Goal: Information Seeking & Learning: Learn about a topic

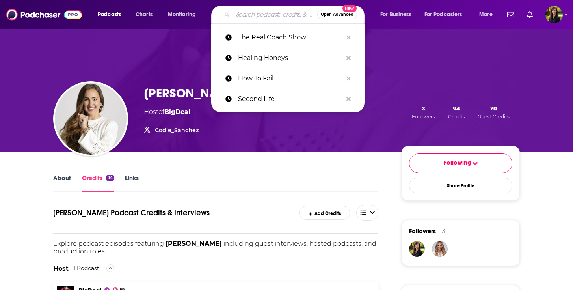
click at [234, 19] on input "Search podcasts, credits, & more..." at bounding box center [275, 14] width 84 height 13
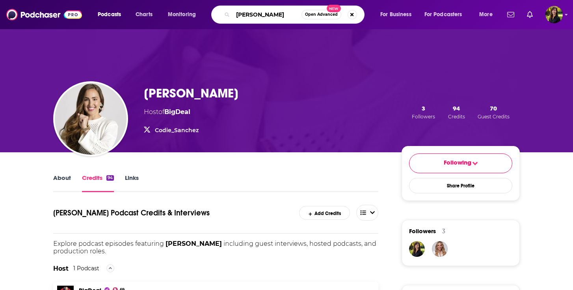
type input "Lawrence Sprung"
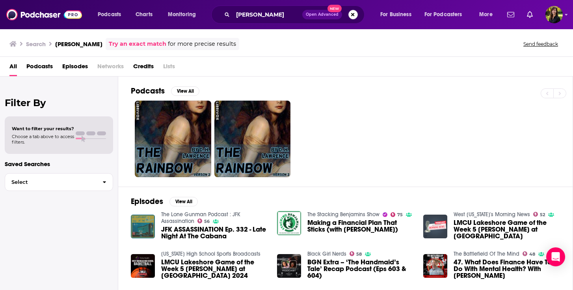
click at [354, 16] on button "Search podcasts, credits, & more..." at bounding box center [352, 14] width 9 height 9
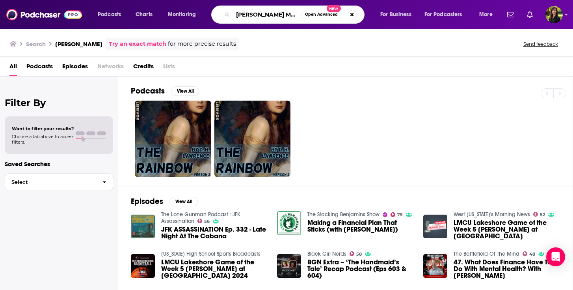
scroll to position [0, 1]
type input "[PERSON_NAME] Money Mindset"
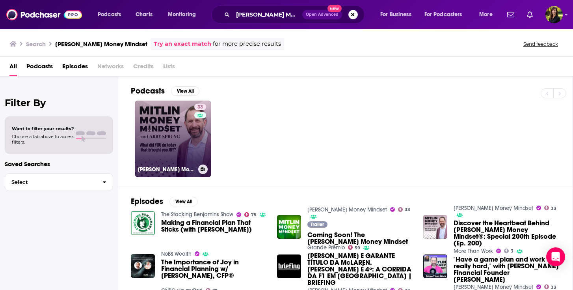
click at [159, 121] on link "33 Mitlin Money Mindset" at bounding box center [173, 138] width 76 height 76
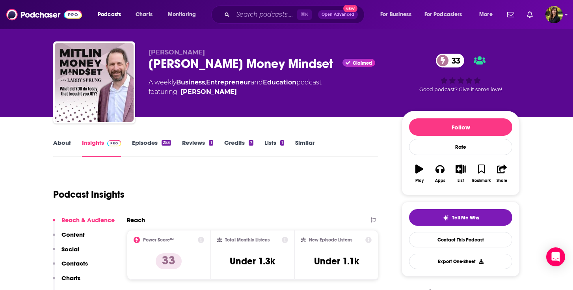
scroll to position [11, 0]
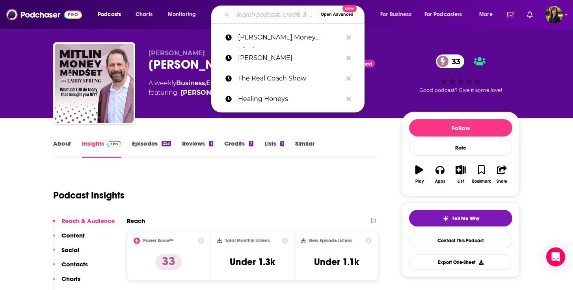
click at [253, 12] on input "Search podcasts, credits, & more..." at bounding box center [275, 14] width 84 height 13
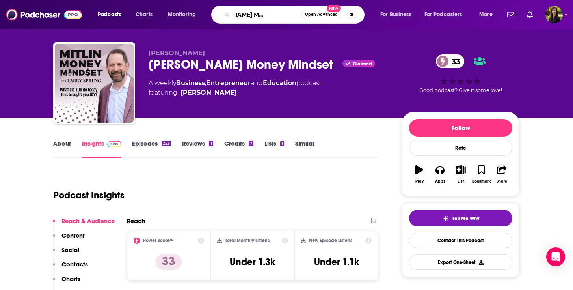
type input "[PERSON_NAME] Money Mindset [PERSON_NAME]"
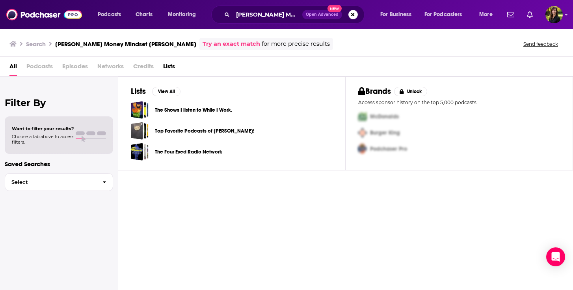
click at [327, 14] on span "Open Advanced" at bounding box center [322, 15] width 33 height 4
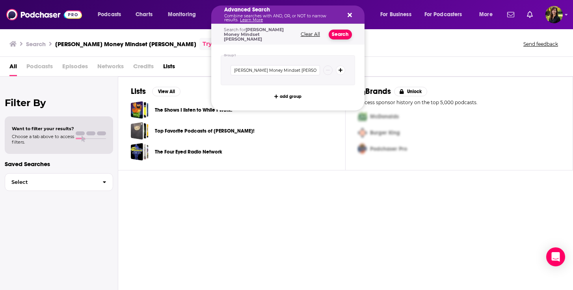
click at [337, 32] on button "Search" at bounding box center [340, 35] width 23 height 10
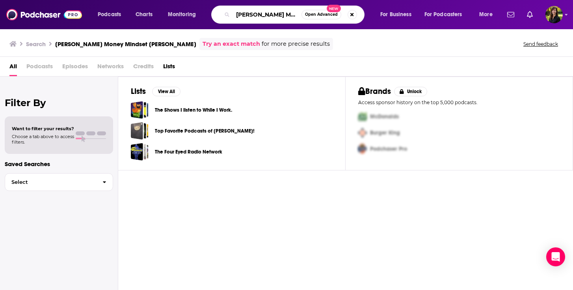
click at [277, 15] on input "[PERSON_NAME] Money Mindset [PERSON_NAME]" at bounding box center [267, 14] width 69 height 13
click at [320, 14] on span "Open Advanced" at bounding box center [321, 15] width 33 height 4
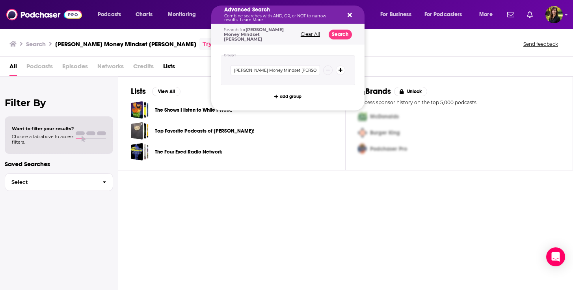
click at [341, 68] on icon "Search podcasts, credits, & more..." at bounding box center [340, 70] width 4 height 5
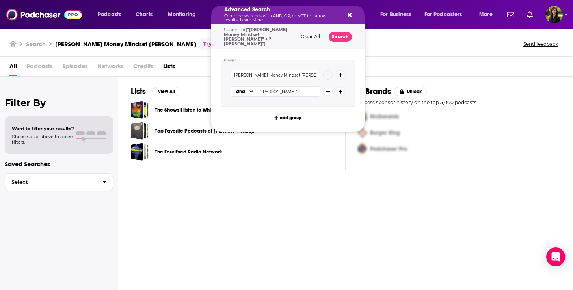
type input ""Eric Collett""
click at [314, 35] on button "Clear All" at bounding box center [310, 37] width 24 height 6
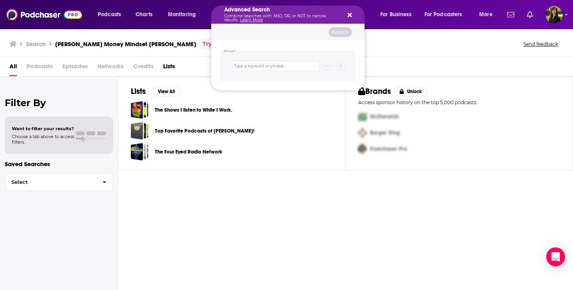
click at [350, 16] on icon "Search podcasts, credits, & more..." at bounding box center [350, 15] width 4 height 4
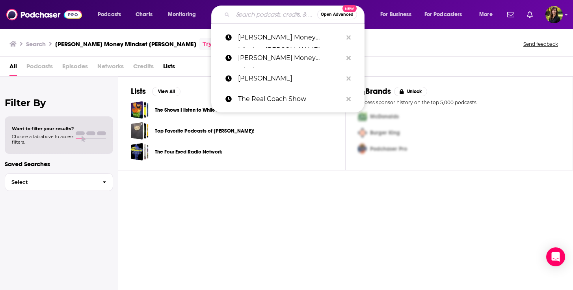
click at [284, 15] on input "Search podcasts, credits, & more..." at bounding box center [275, 14] width 84 height 13
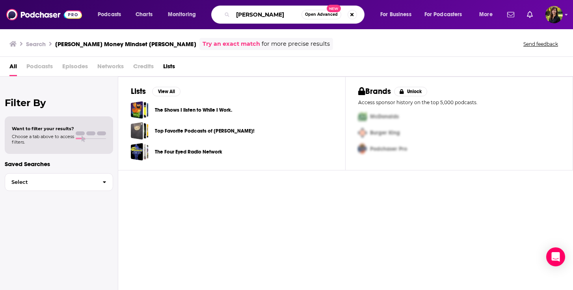
type input "[PERSON_NAME]"
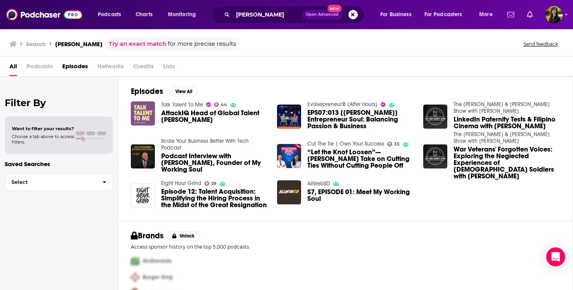
click at [144, 109] on img "AttackIQ Head of Global Talent Corrine Ishio" at bounding box center [143, 113] width 24 height 24
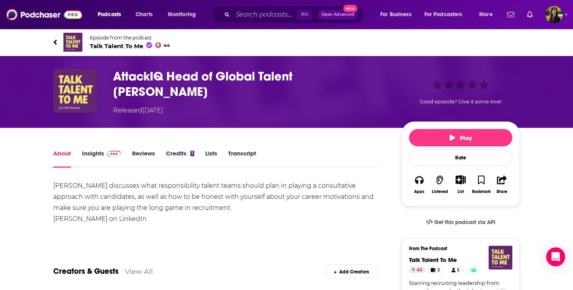
click at [171, 153] on link "Credits 1" at bounding box center [180, 158] width 28 height 18
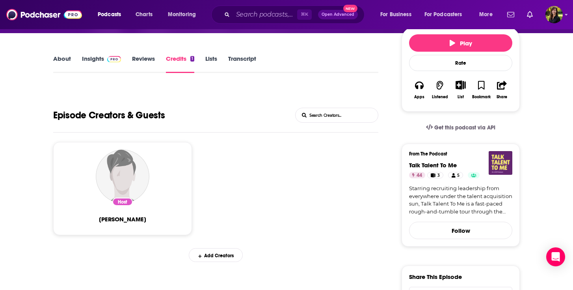
scroll to position [93, 0]
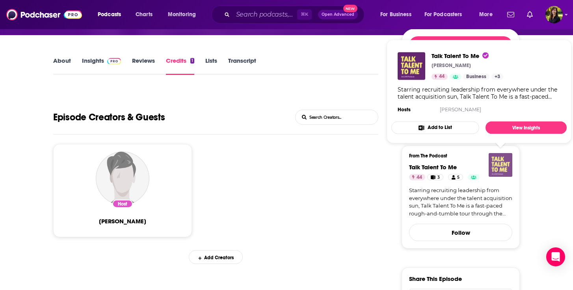
click at [498, 164] on img "Talk Talent To Me" at bounding box center [501, 165] width 24 height 24
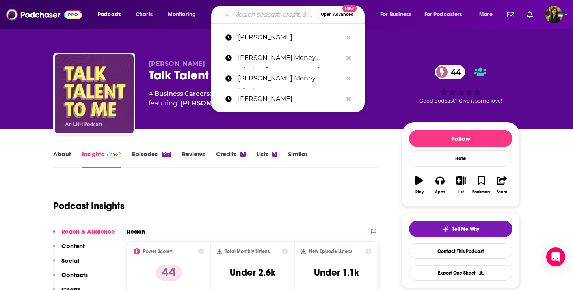
click at [244, 19] on input "Search podcasts, credits, & more..." at bounding box center [275, 14] width 84 height 13
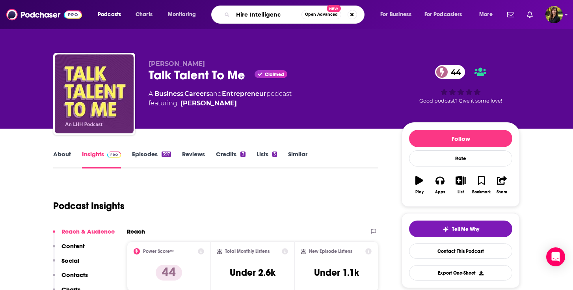
type input "Hire Intelligence"
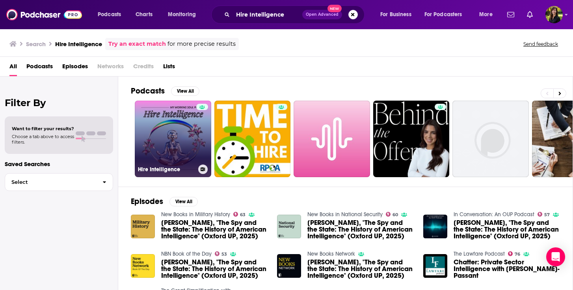
click at [159, 132] on link "Hire Intelligence" at bounding box center [173, 138] width 76 height 76
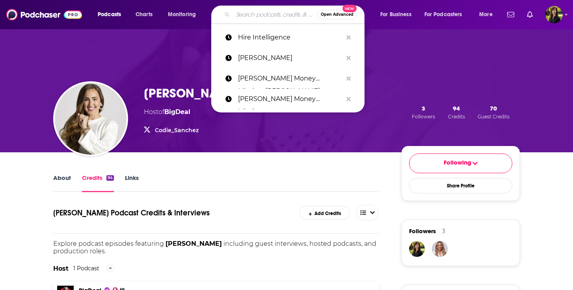
click at [277, 16] on input "Search podcasts, credits, & more..." at bounding box center [275, 14] width 84 height 13
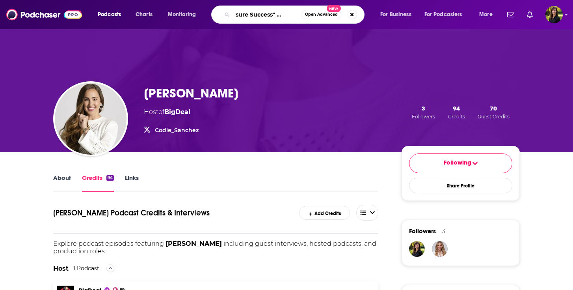
type input ""Measure Success" podcast"
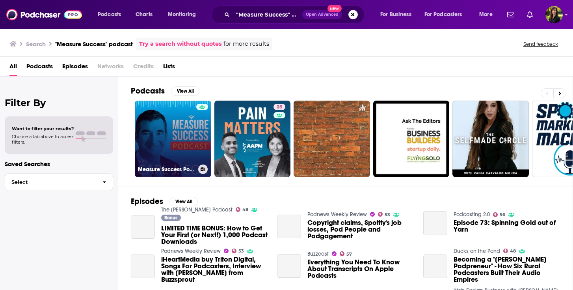
click at [164, 132] on link "Measure Success Podcast" at bounding box center [173, 138] width 76 height 76
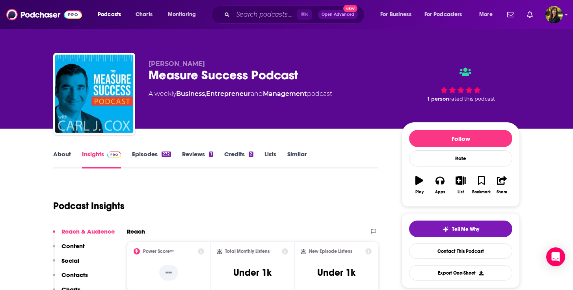
click at [58, 153] on link "About" at bounding box center [62, 159] width 18 height 18
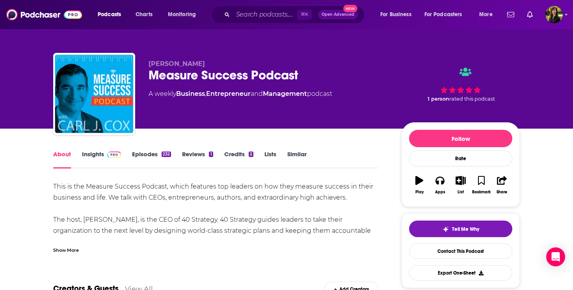
click at [61, 250] on div "Show More" at bounding box center [66, 248] width 26 height 7
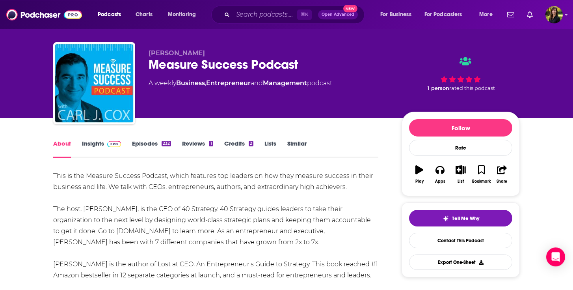
scroll to position [12, 0]
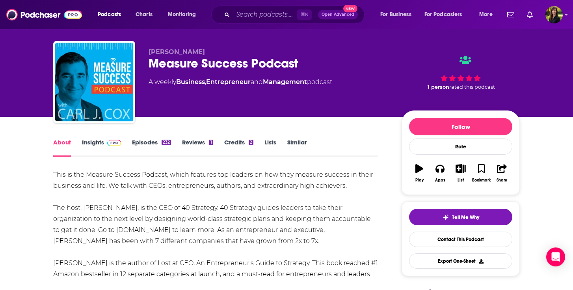
click at [93, 141] on link "Insights" at bounding box center [101, 147] width 39 height 18
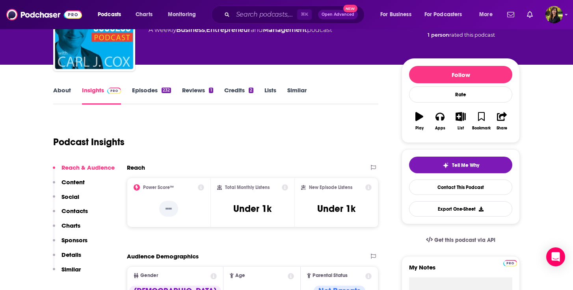
scroll to position [63, 0]
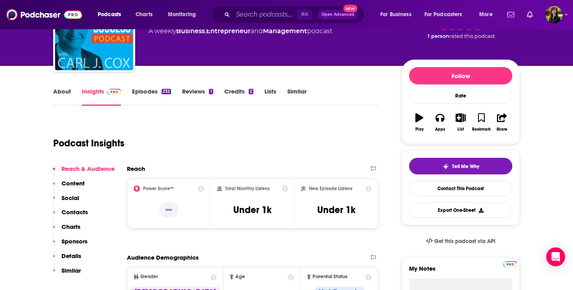
click at [145, 91] on link "Episodes 232" at bounding box center [151, 96] width 39 height 18
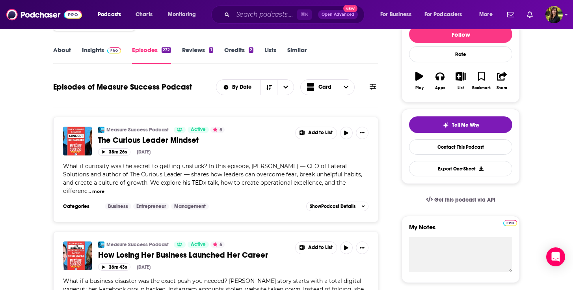
scroll to position [123, 0]
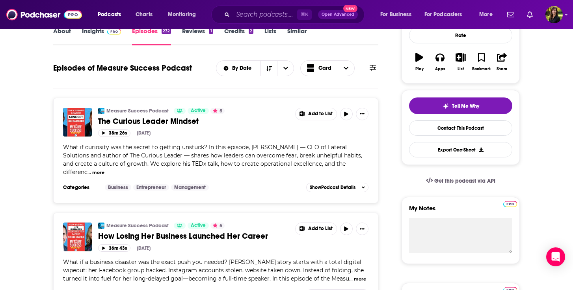
click at [104, 169] on button "more" at bounding box center [98, 172] width 12 height 7
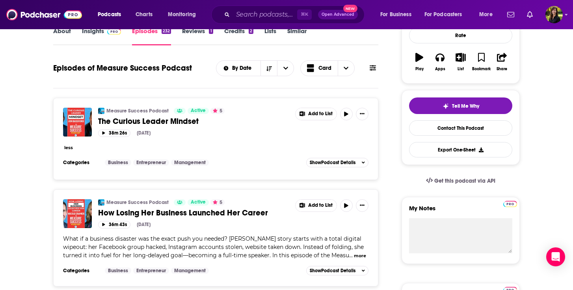
click at [72, 149] on button "less" at bounding box center [68, 147] width 9 height 7
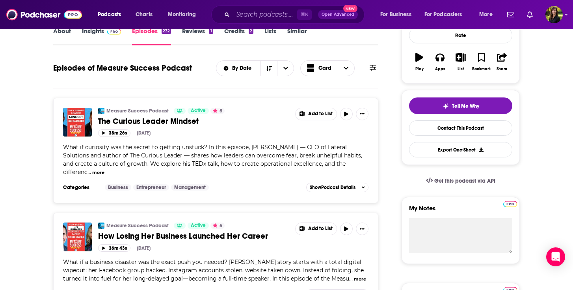
click at [227, 158] on span "What if curiosity was the secret to getting unstuck? In this episode, [PERSON_N…" at bounding box center [212, 159] width 299 height 32
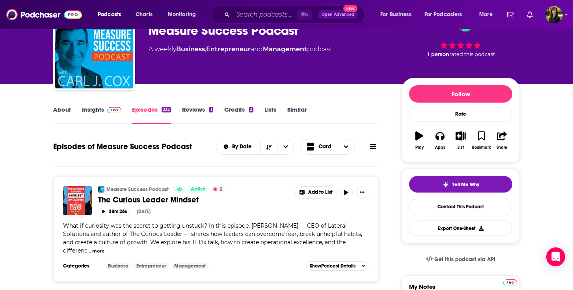
scroll to position [44, 0]
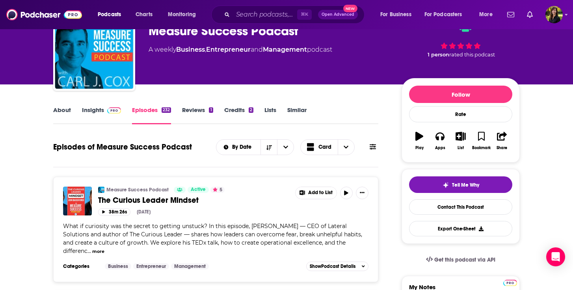
click at [95, 108] on link "Insights" at bounding box center [101, 115] width 39 height 18
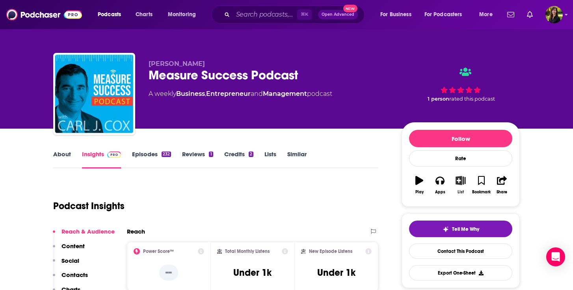
click at [461, 182] on icon "button" at bounding box center [461, 180] width 10 height 9
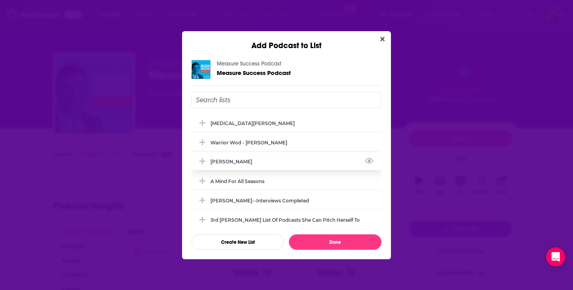
click at [240, 160] on div "[PERSON_NAME]" at bounding box center [233, 161] width 46 height 6
click at [257, 140] on div "Warrior Wod - [PERSON_NAME]" at bounding box center [251, 142] width 82 height 6
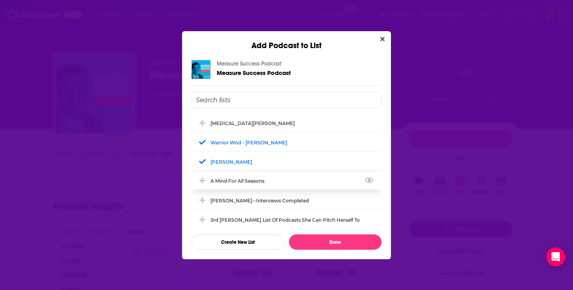
click at [253, 180] on div "A Mind For All Seasons" at bounding box center [239, 181] width 59 height 6
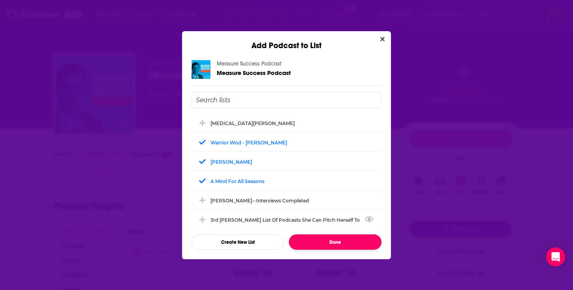
click at [316, 242] on button "Done" at bounding box center [335, 241] width 93 height 15
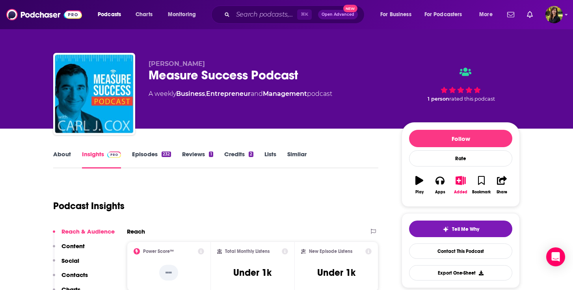
click at [60, 157] on link "About" at bounding box center [62, 159] width 18 height 18
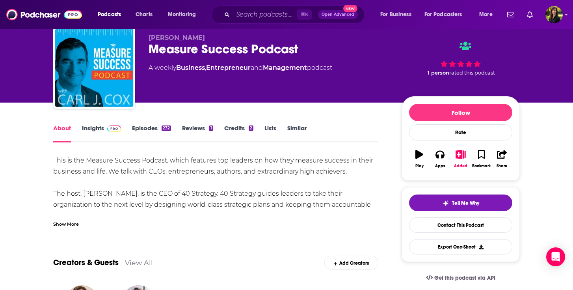
scroll to position [26, 0]
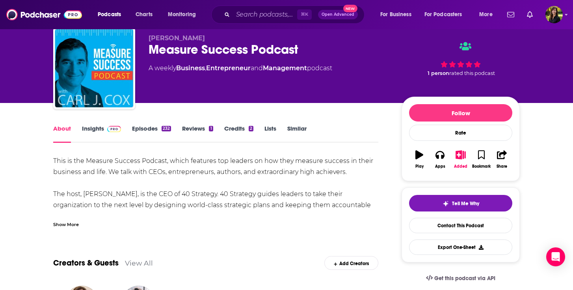
click at [67, 227] on div "Show More" at bounding box center [66, 223] width 26 height 7
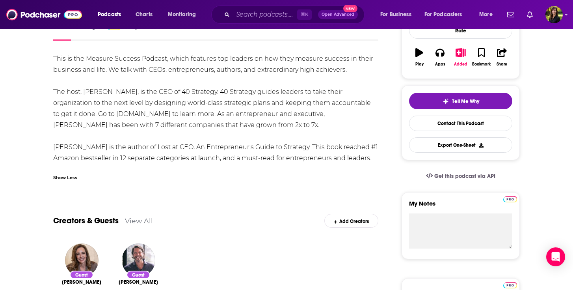
scroll to position [132, 0]
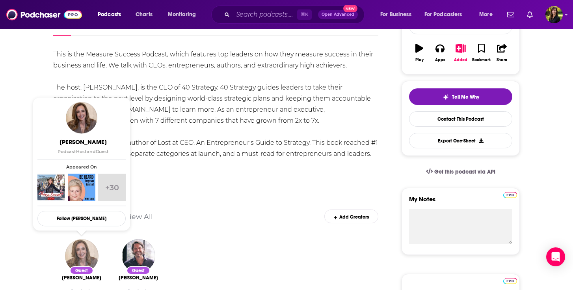
click at [79, 254] on img "Terry Sidford" at bounding box center [81, 255] width 33 height 33
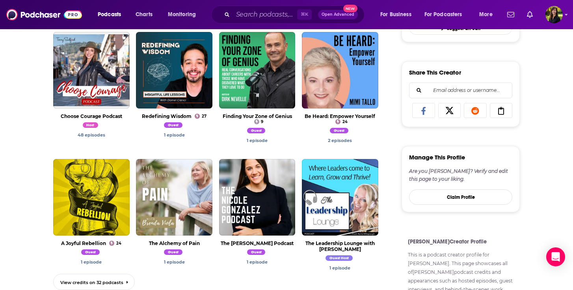
scroll to position [271, 0]
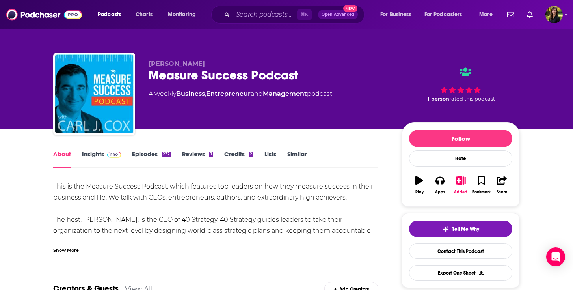
scroll to position [3, 0]
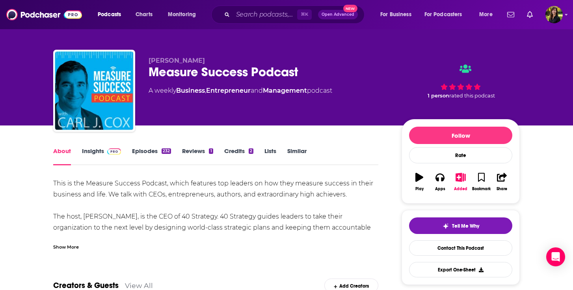
click at [183, 222] on div "This is the Measure Success Podcast, which features top leaders on how they mea…" at bounding box center [215, 233] width 325 height 110
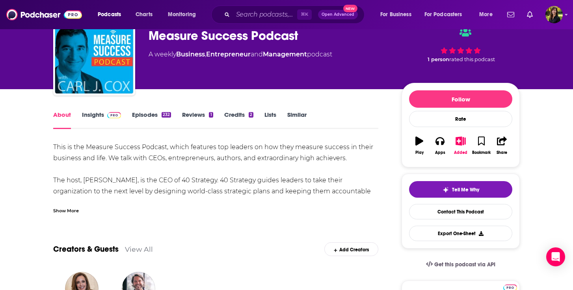
scroll to position [43, 0]
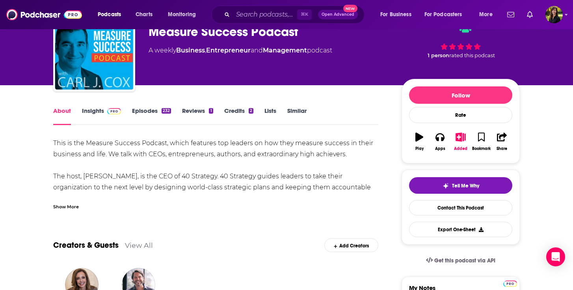
drag, startPoint x: 183, startPoint y: 222, endPoint x: 156, endPoint y: 204, distance: 32.9
click at [78, 208] on div "Show More" at bounding box center [66, 205] width 26 height 7
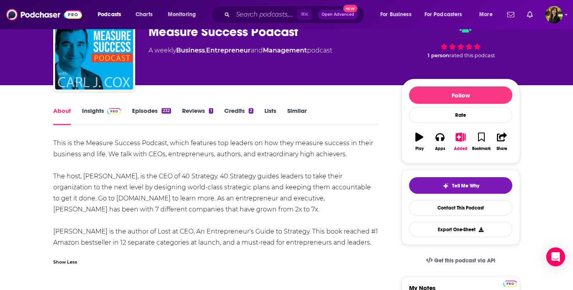
click at [143, 110] on link "Episodes 232" at bounding box center [151, 116] width 39 height 18
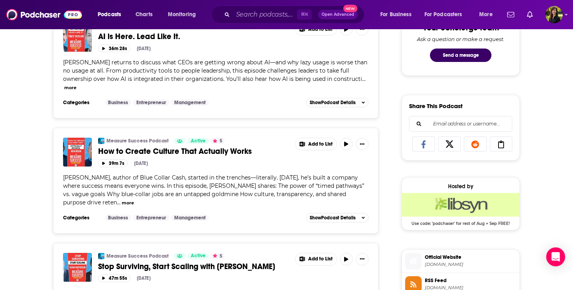
scroll to position [429, 0]
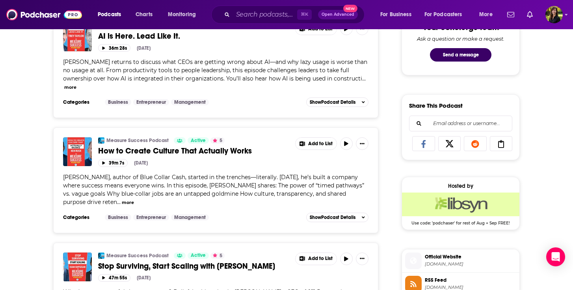
click at [134, 199] on button "more" at bounding box center [128, 202] width 12 height 7
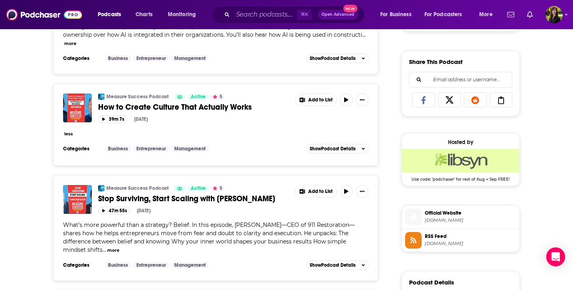
scroll to position [475, 0]
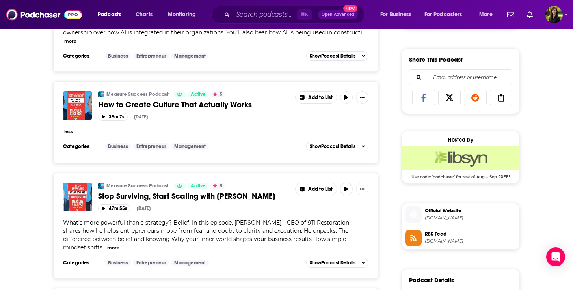
click at [67, 128] on button "less" at bounding box center [68, 131] width 9 height 7
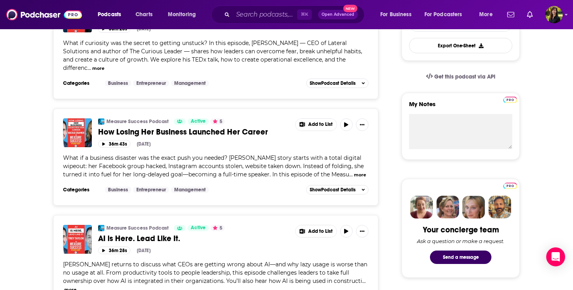
scroll to position [0, 0]
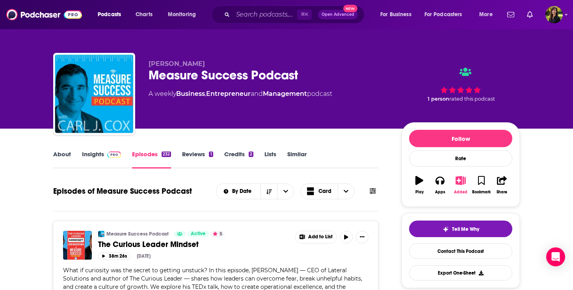
click at [460, 180] on icon "button" at bounding box center [461, 180] width 10 height 9
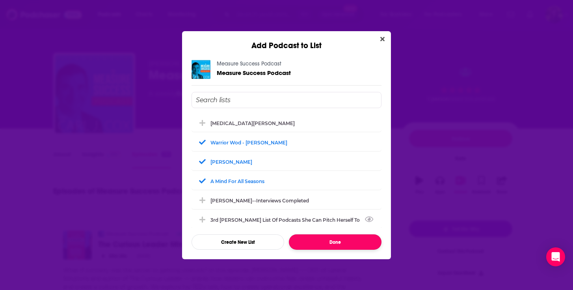
click at [337, 242] on button "Done" at bounding box center [335, 241] width 93 height 15
